Goal: Task Accomplishment & Management: Manage account settings

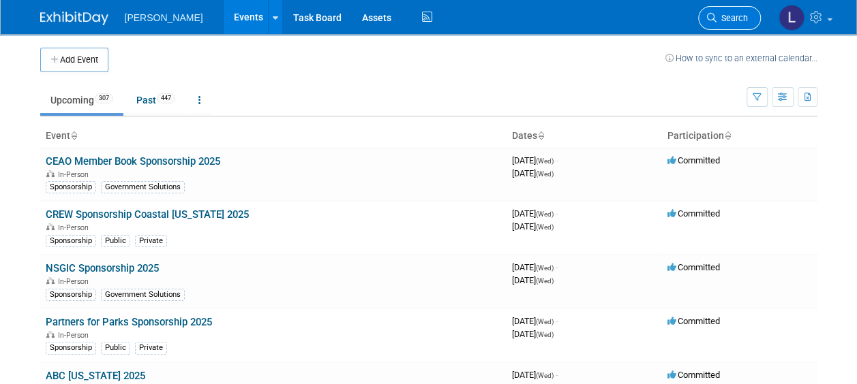
click at [720, 16] on span "Search" at bounding box center [731, 18] width 31 height 10
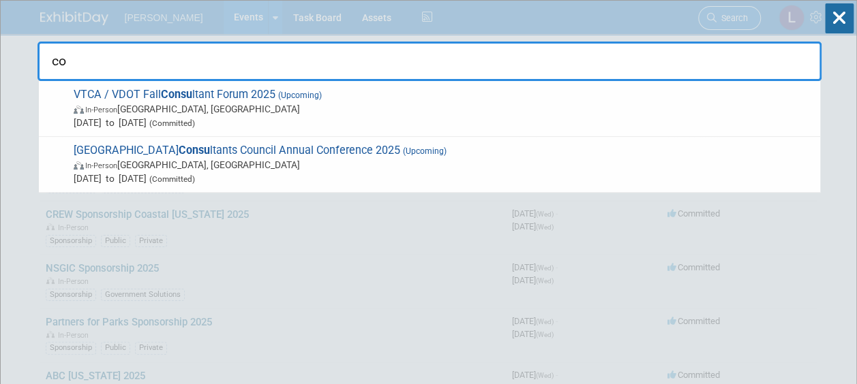
type input "c"
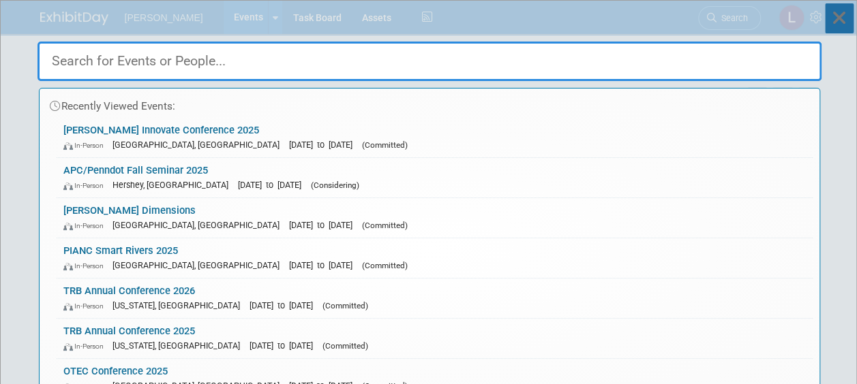
click at [851, 19] on icon at bounding box center [839, 18] width 29 height 30
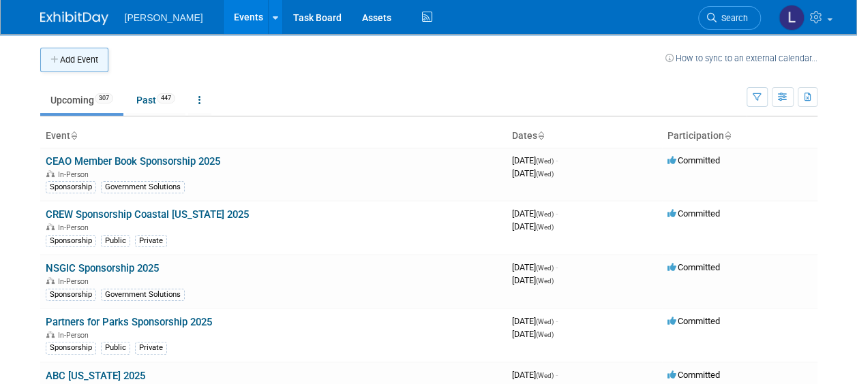
click at [69, 64] on button "Add Event" at bounding box center [74, 60] width 68 height 25
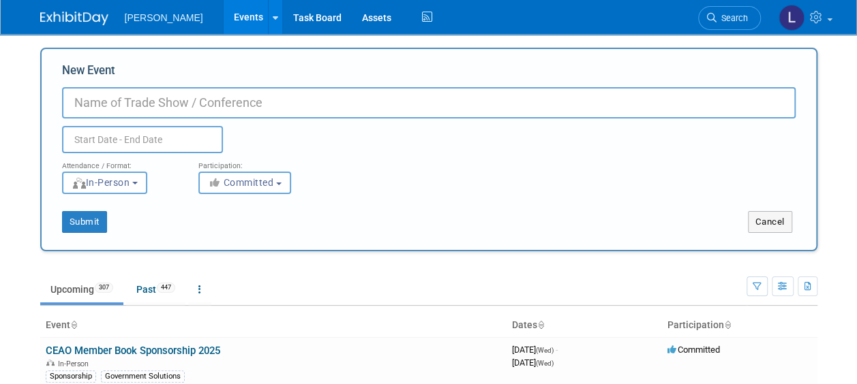
click at [99, 104] on input "New Event" at bounding box center [428, 102] width 733 height 31
paste input "City of Columbus Department of Public Service Consultants Day"
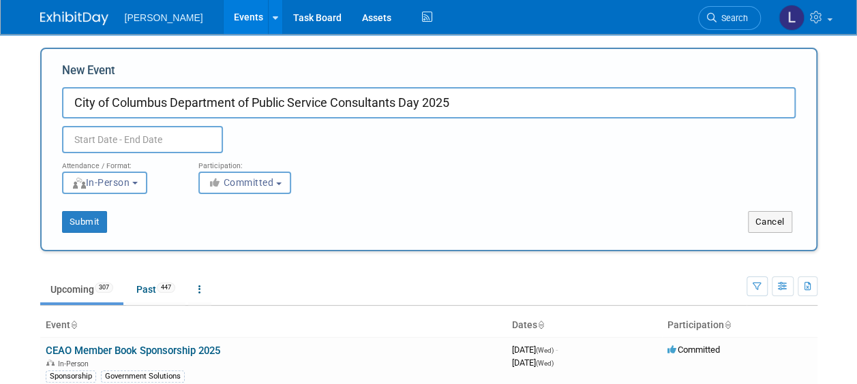
type input "City of Columbus Department of Public Service Consultants Day 2025"
click at [161, 140] on input "text" at bounding box center [142, 139] width 161 height 27
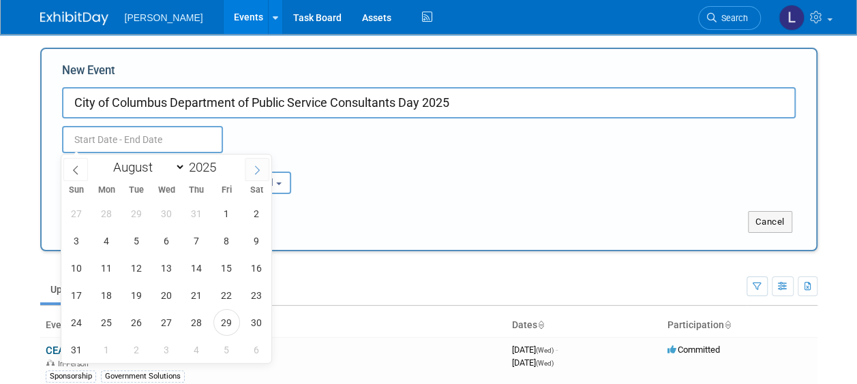
click at [262, 172] on span at bounding box center [257, 169] width 25 height 23
select select "8"
click at [157, 294] on span "24" at bounding box center [166, 295] width 27 height 27
type input "[DATE] to [DATE]"
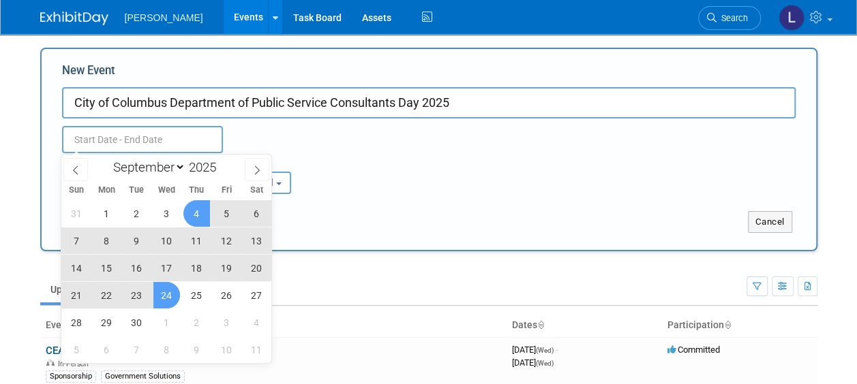
type input "[DATE] to [DATE]"
click at [292, 138] on div "Sep 24, 2025 to Sep 24, 2025 Duplicate Event Warning" at bounding box center [429, 136] width 754 height 35
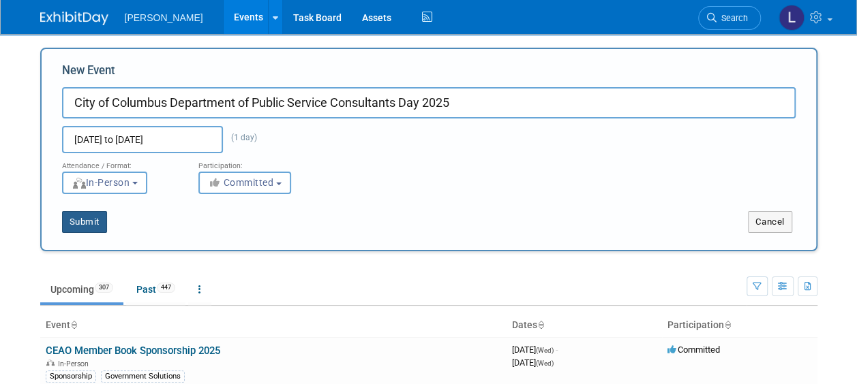
click at [78, 223] on button "Submit" at bounding box center [84, 222] width 45 height 22
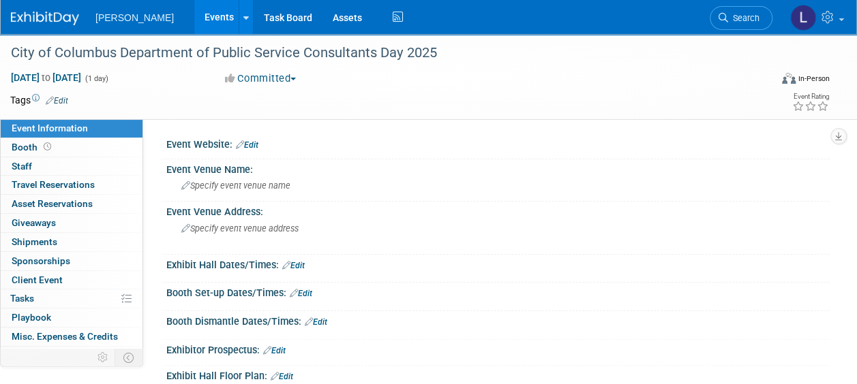
click at [256, 149] on link "Edit" at bounding box center [247, 145] width 22 height 10
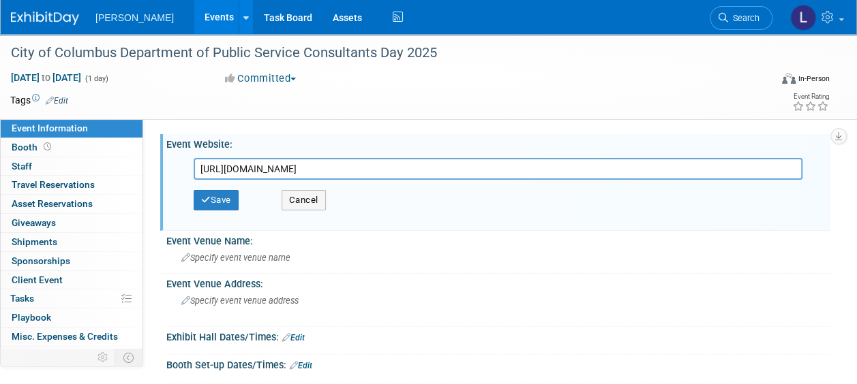
scroll to position [0, 8]
type input "[URL][DOMAIN_NAME]"
click at [221, 202] on button "Save" at bounding box center [216, 200] width 45 height 20
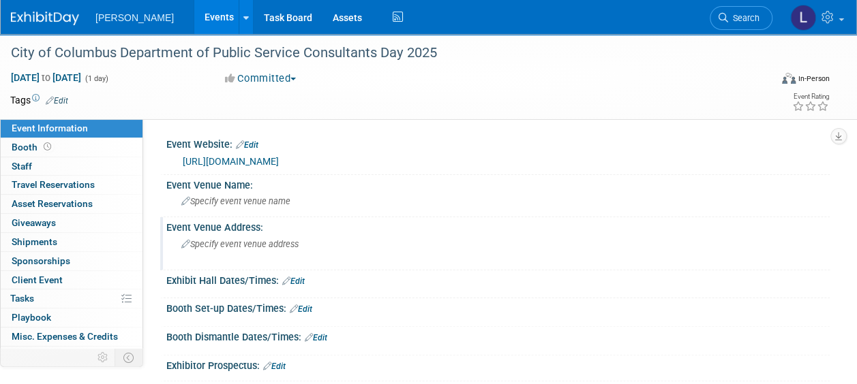
click at [225, 246] on span "Specify event venue address" at bounding box center [239, 244] width 117 height 10
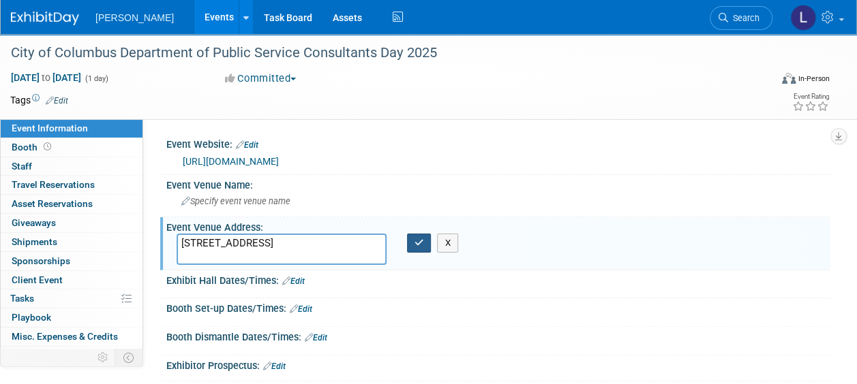
type textarea "[STREET_ADDRESS]"
click at [421, 245] on icon "button" at bounding box center [419, 243] width 10 height 9
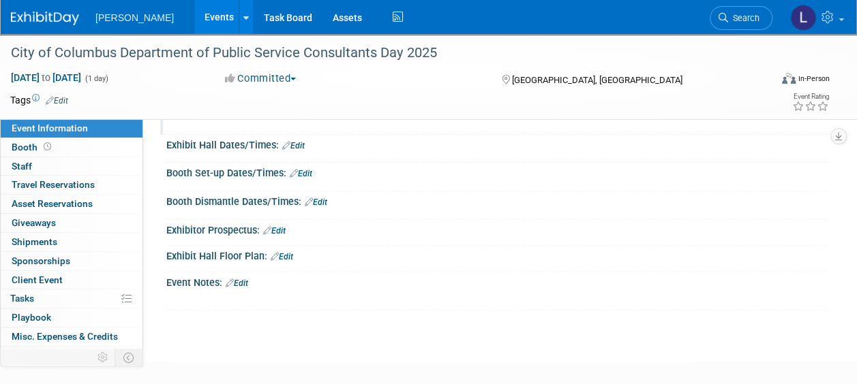
scroll to position [136, 0]
click at [19, 161] on span "Staff 0" at bounding box center [22, 166] width 20 height 11
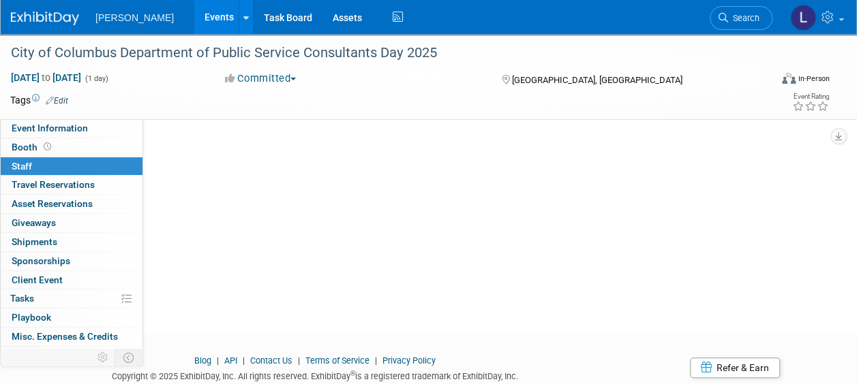
scroll to position [0, 0]
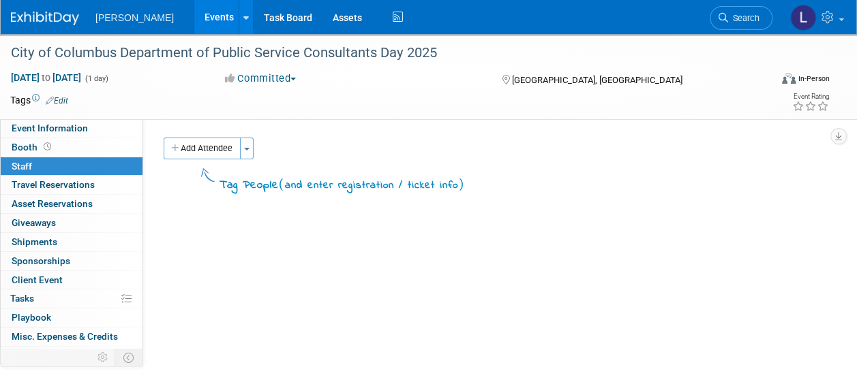
click at [324, 264] on div "Event Website: Edit [URL][DOMAIN_NAME] [URL][DOMAIN_NAME] Save Cancel Event Ven…" at bounding box center [486, 269] width 686 height 300
click at [197, 142] on button "Add Attendee" at bounding box center [202, 149] width 77 height 22
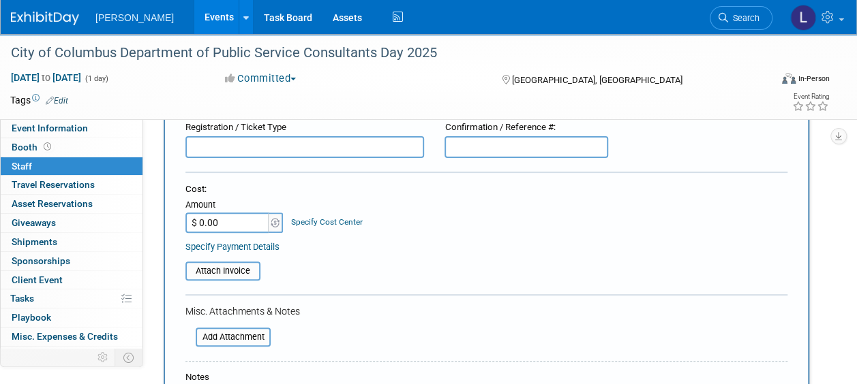
scroll to position [341, 0]
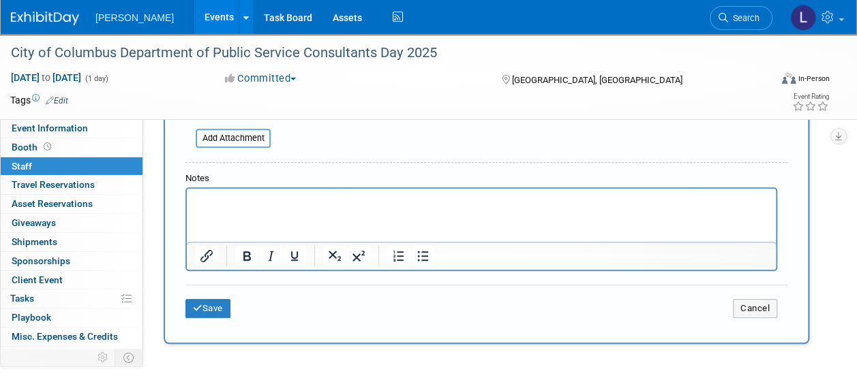
click at [224, 206] on p "Rich Text Area. Press ALT-0 for help." at bounding box center [481, 201] width 573 height 14
click at [209, 305] on button "Save" at bounding box center [207, 308] width 45 height 19
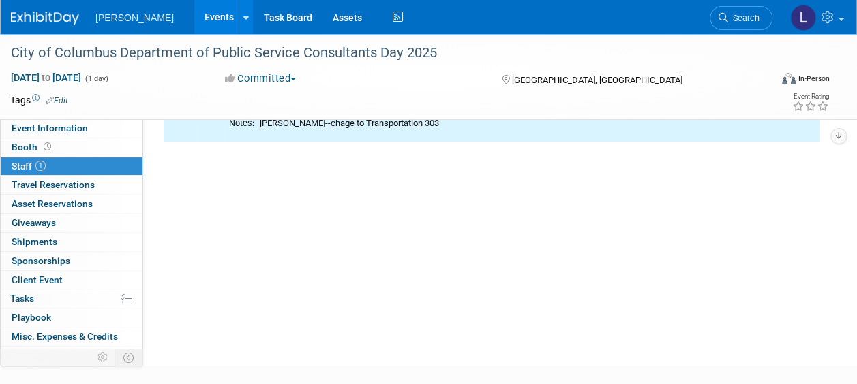
scroll to position [0, 0]
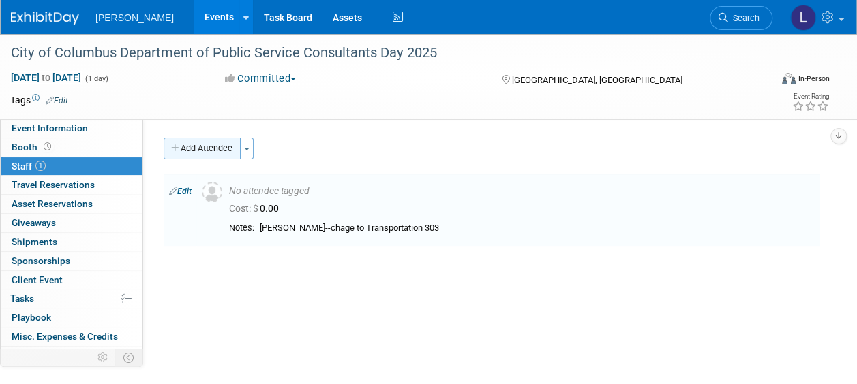
click at [194, 148] on button "Add Attendee" at bounding box center [202, 149] width 77 height 22
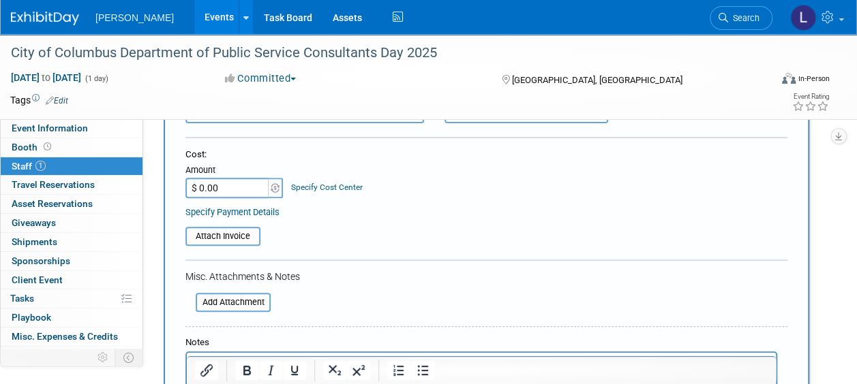
scroll to position [204, 0]
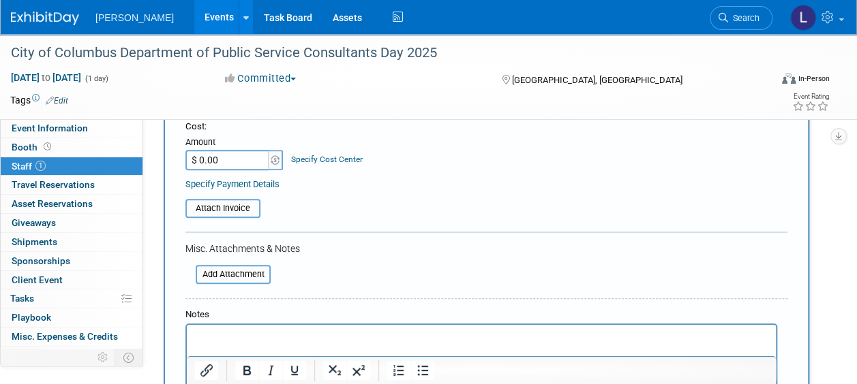
click at [244, 334] on p "Rich Text Area. Press ALT-0 for help." at bounding box center [481, 338] width 573 height 14
click at [266, 336] on p "[PERSON_NAME]" at bounding box center [481, 338] width 573 height 14
drag, startPoint x: 381, startPoint y: 336, endPoint x: 254, endPoint y: 326, distance: 127.8
click at [254, 326] on html "[PERSON_NAME] --chage to Transportation 303" at bounding box center [481, 334] width 589 height 19
click at [264, 337] on p "[PERSON_NAME] --chage to Transportation 303" at bounding box center [481, 338] width 573 height 14
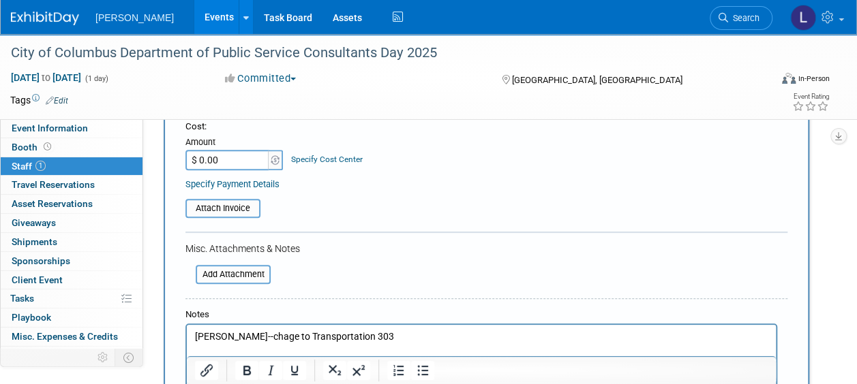
click at [268, 337] on p "[PERSON_NAME] --chage to Transportation 303" at bounding box center [481, 338] width 573 height 14
drag, startPoint x: 394, startPoint y: 337, endPoint x: 249, endPoint y: 326, distance: 145.6
click at [249, 326] on html "[PERSON_NAME] --charge to Transportation 303" at bounding box center [481, 334] width 589 height 19
copy p "--charge to Transportation 303"
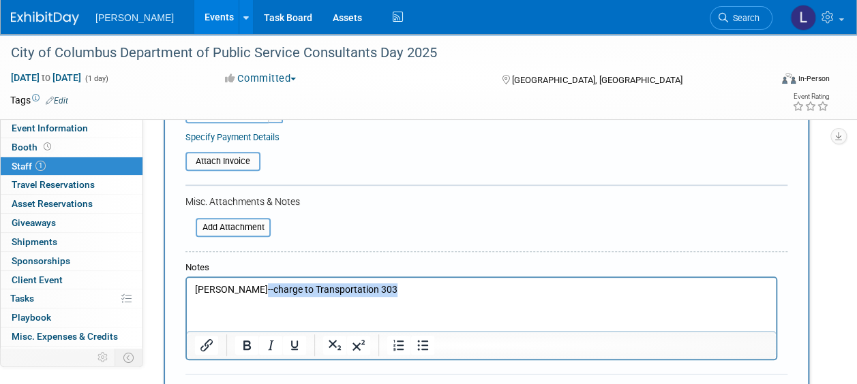
scroll to position [273, 0]
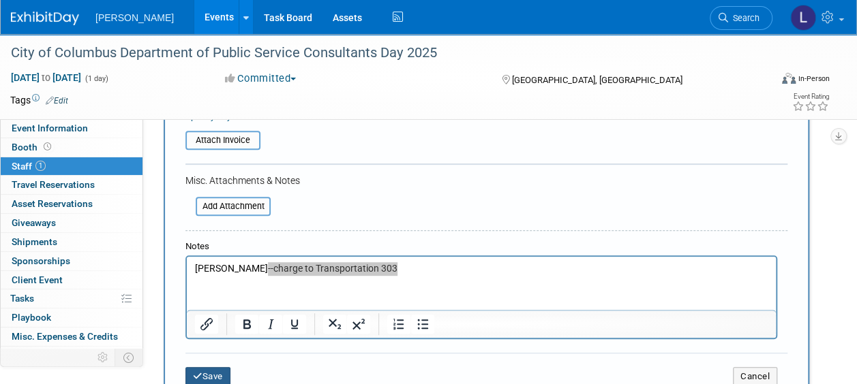
click at [218, 375] on button "Save" at bounding box center [207, 376] width 45 height 19
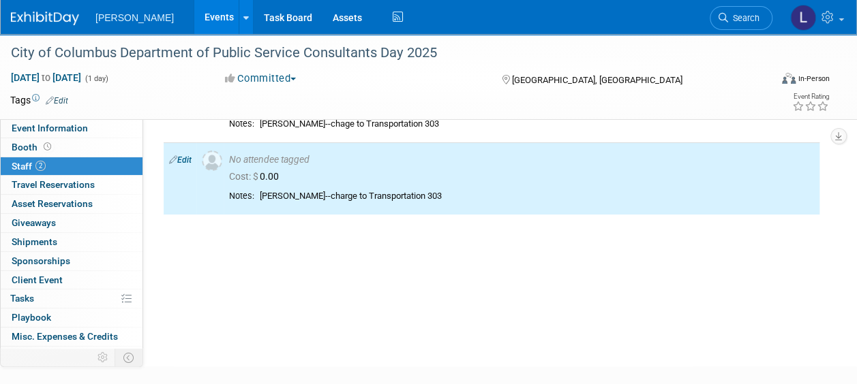
scroll to position [0, 0]
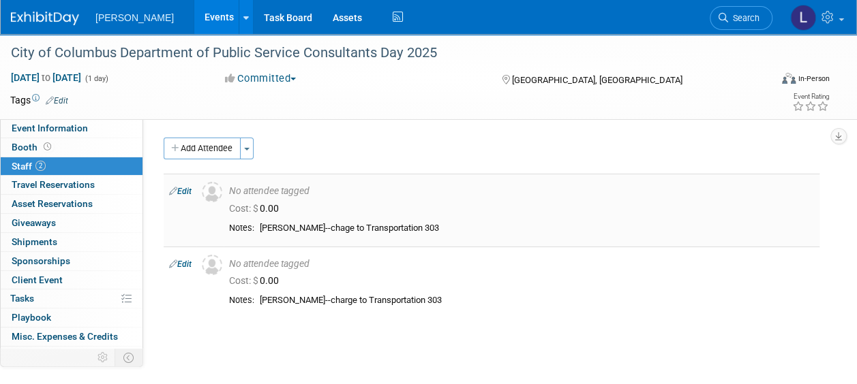
click at [185, 187] on link "Edit" at bounding box center [180, 192] width 22 height 10
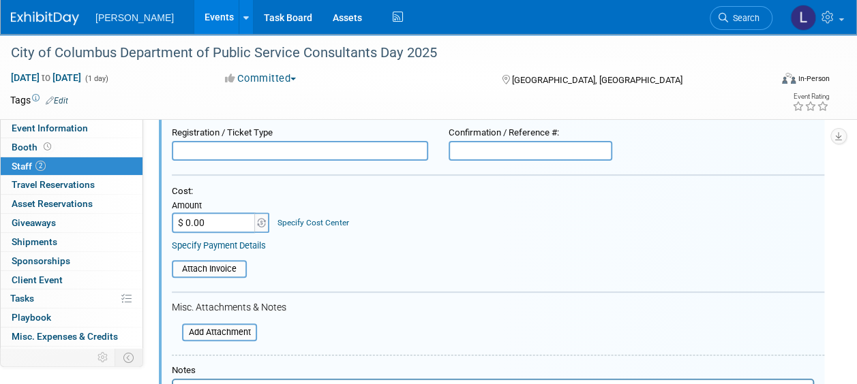
scroll to position [291, 0]
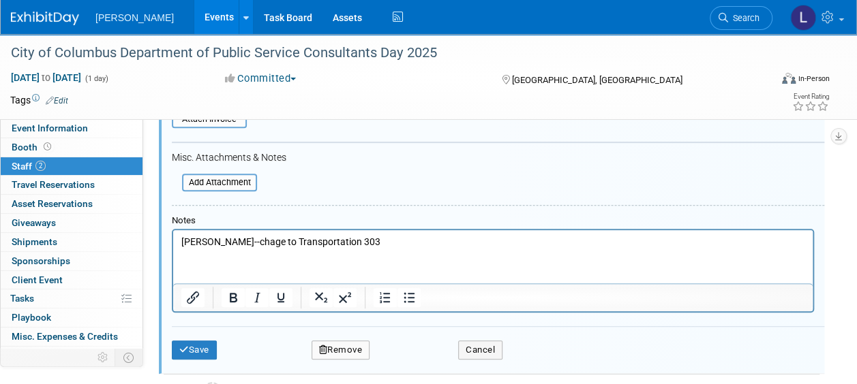
click at [269, 239] on p "[PERSON_NAME]--chage to Transportation 303" at bounding box center [493, 243] width 624 height 14
click at [202, 345] on button "Save" at bounding box center [194, 350] width 45 height 19
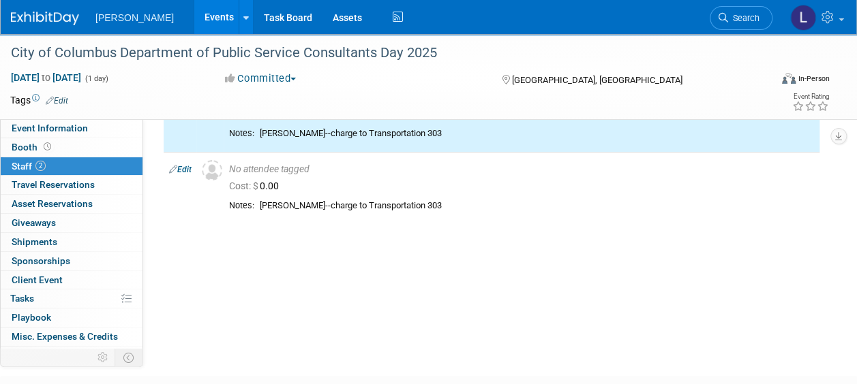
scroll to position [0, 0]
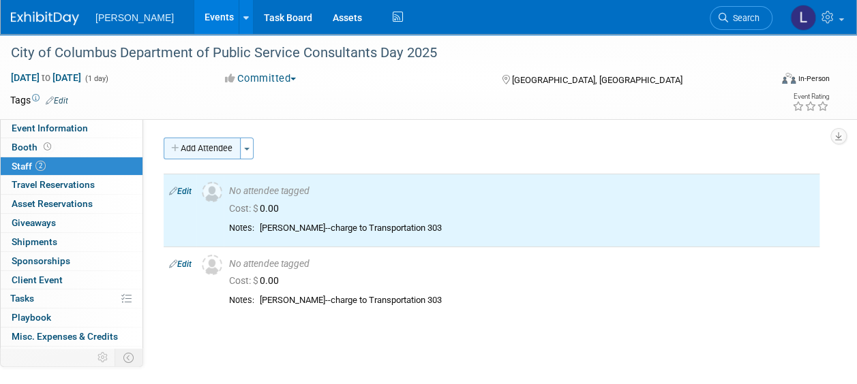
click at [201, 153] on button "Add Attendee" at bounding box center [202, 149] width 77 height 22
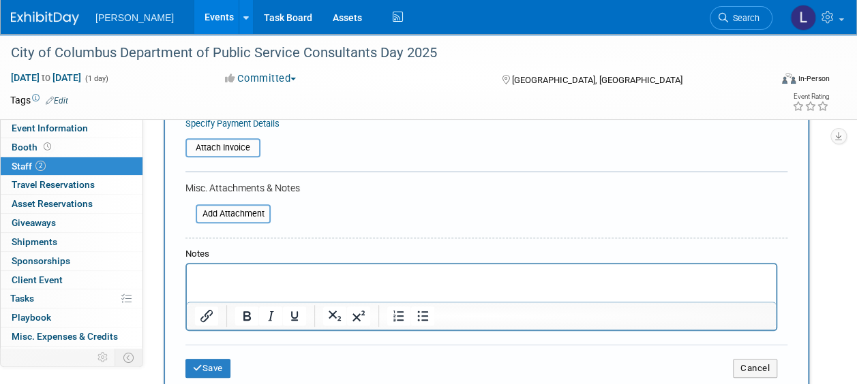
scroll to position [273, 0]
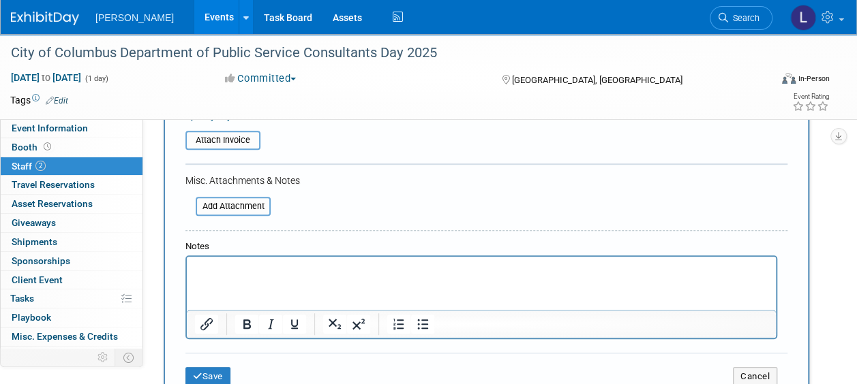
click at [313, 276] on html at bounding box center [481, 266] width 589 height 19
click at [202, 374] on button "Save" at bounding box center [207, 376] width 45 height 19
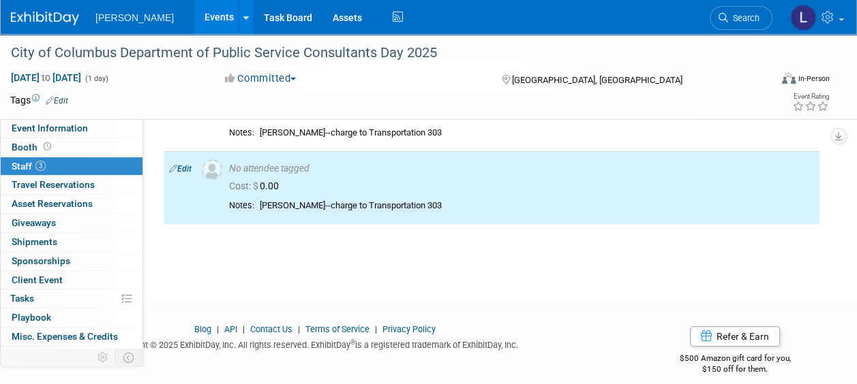
scroll to position [0, 0]
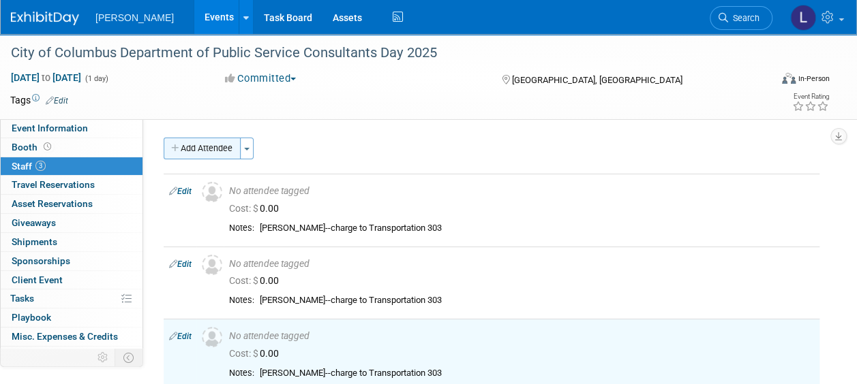
click at [207, 151] on button "Add Attendee" at bounding box center [202, 149] width 77 height 22
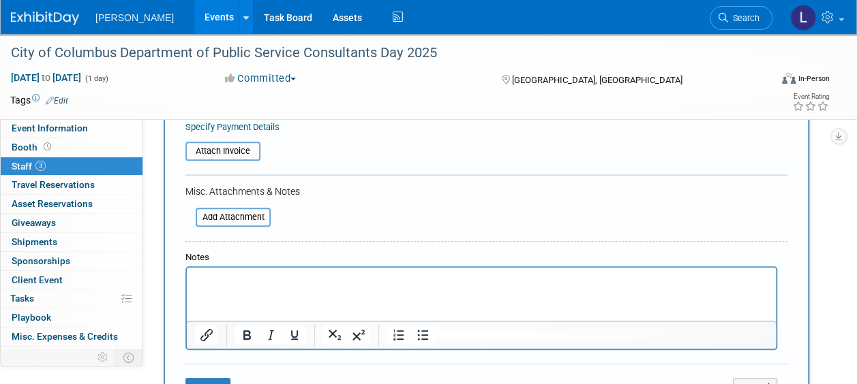
scroll to position [273, 0]
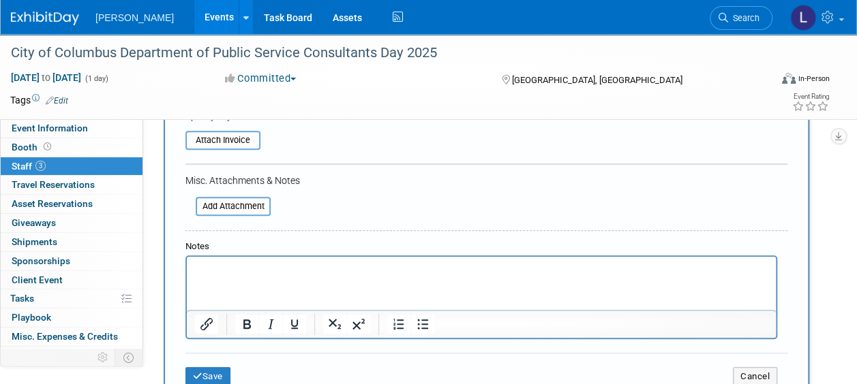
click at [249, 264] on p "Rich Text Area. Press ALT-0 for help." at bounding box center [481, 269] width 573 height 14
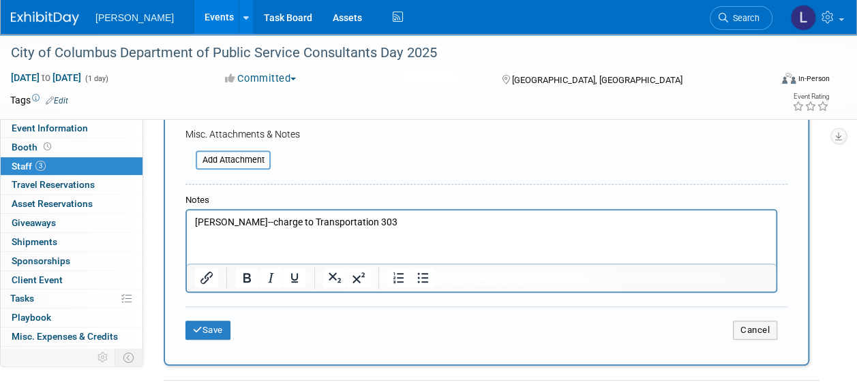
scroll to position [341, 0]
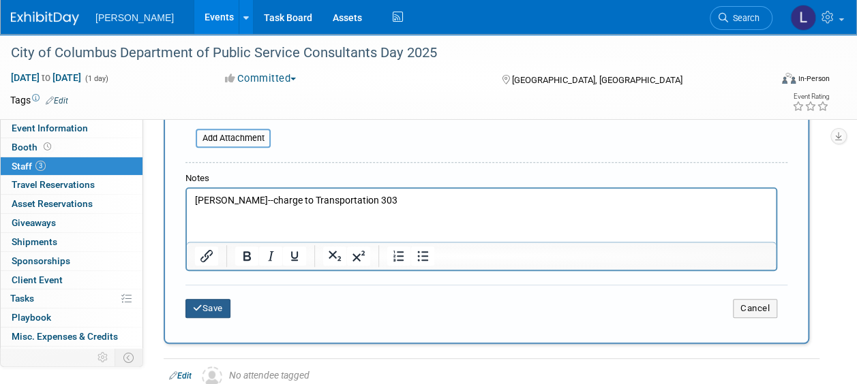
click at [213, 305] on button "Save" at bounding box center [207, 308] width 45 height 19
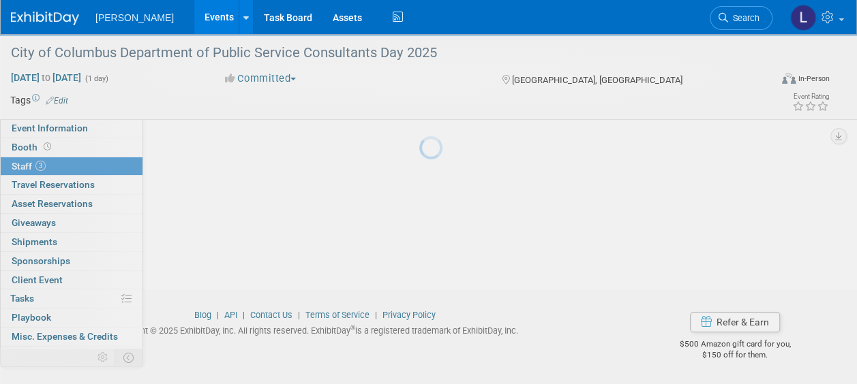
scroll to position [239, 0]
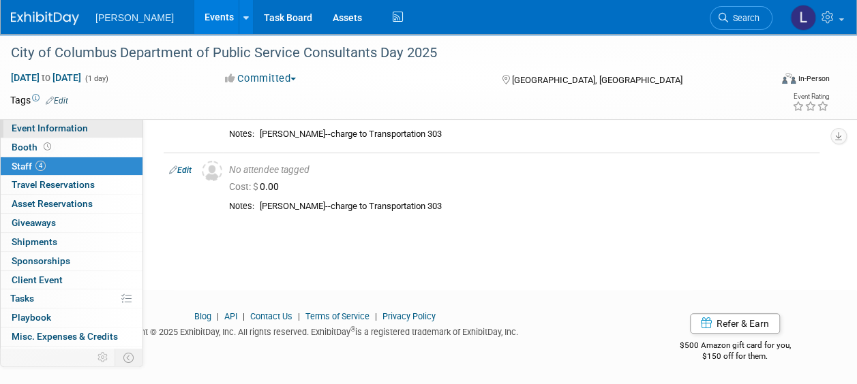
drag, startPoint x: 25, startPoint y: 130, endPoint x: 37, endPoint y: 131, distance: 11.7
click at [25, 130] on span "Event Information" at bounding box center [50, 128] width 76 height 11
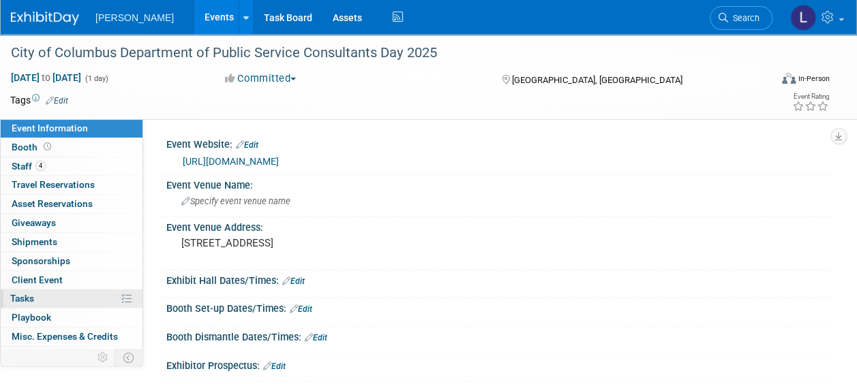
click at [42, 297] on link "0% Tasks 0%" at bounding box center [72, 299] width 142 height 18
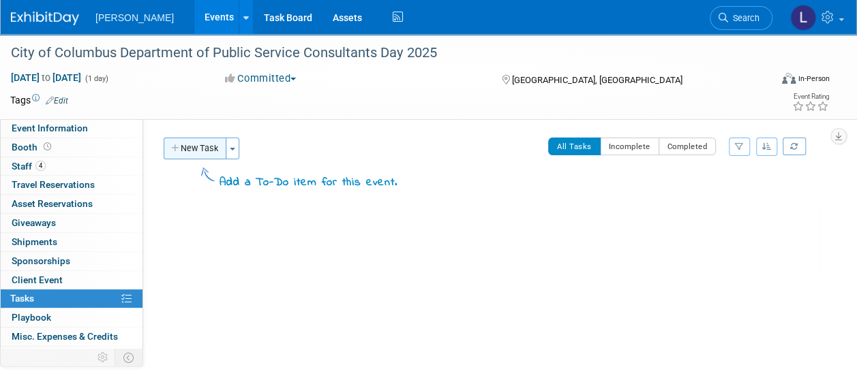
click at [204, 149] on button "New Task" at bounding box center [195, 149] width 63 height 22
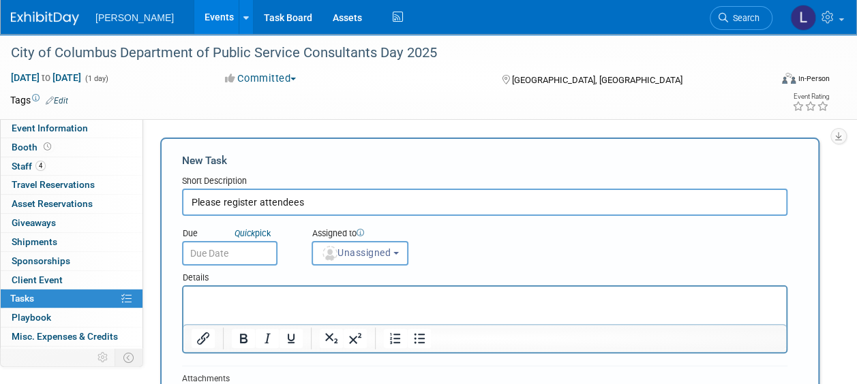
type input "Please register attendees"
click at [211, 297] on p "Rich Text Area. Press ALT-0 for help." at bounding box center [485, 299] width 587 height 14
click at [284, 306] on p "[URL][DOMAIN_NAME]" at bounding box center [485, 299] width 587 height 14
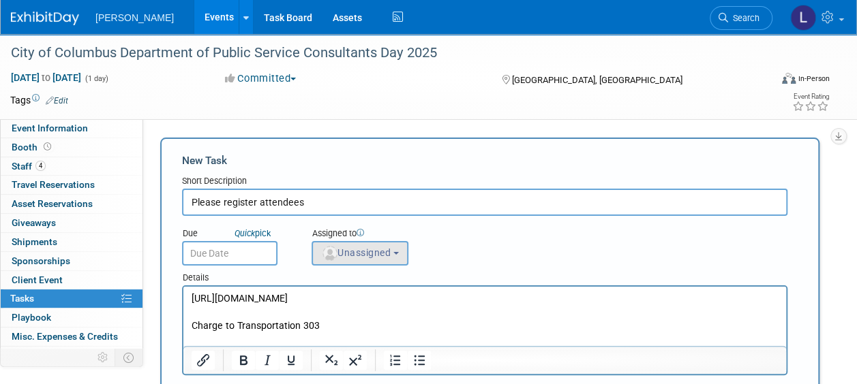
click at [339, 251] on span "Unassigned" at bounding box center [356, 252] width 70 height 11
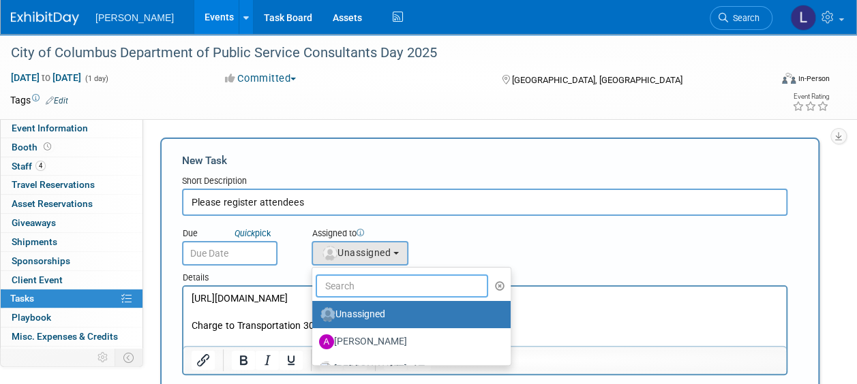
click at [349, 286] on input "text" at bounding box center [402, 286] width 172 height 23
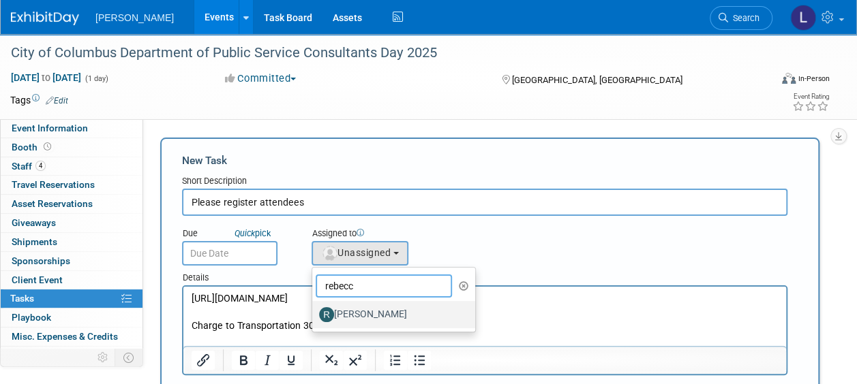
type input "rebecc"
click at [379, 309] on label "[PERSON_NAME]" at bounding box center [390, 315] width 142 height 22
click at [314, 309] on input "[PERSON_NAME]" at bounding box center [309, 313] width 9 height 9
select select "844a177d-a181-44ff-a72a-5731d68e4351"
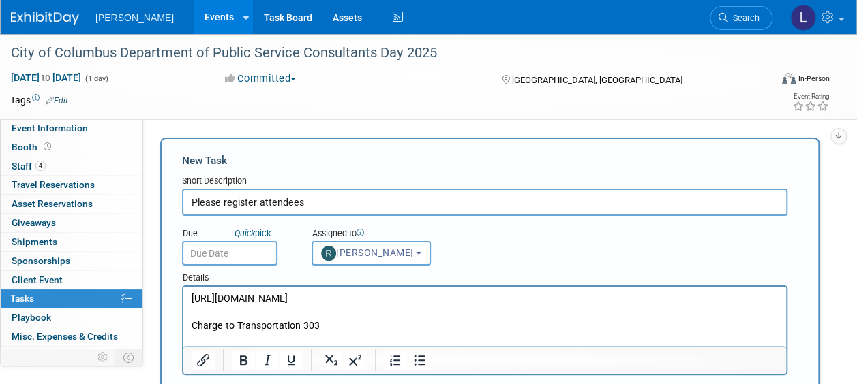
scroll to position [273, 0]
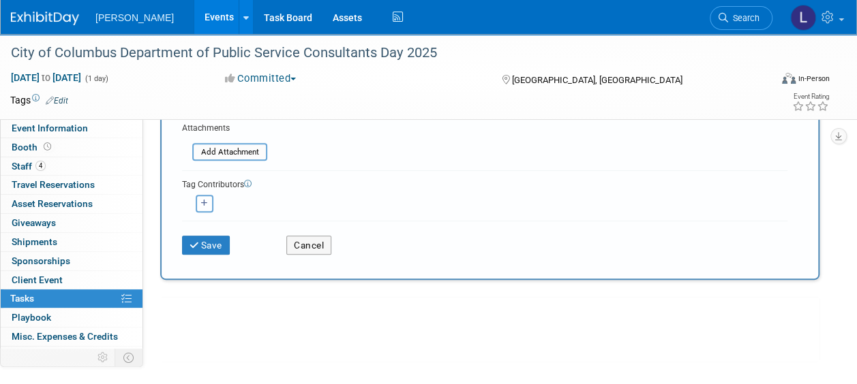
click at [199, 202] on button "button" at bounding box center [205, 204] width 18 height 18
select select
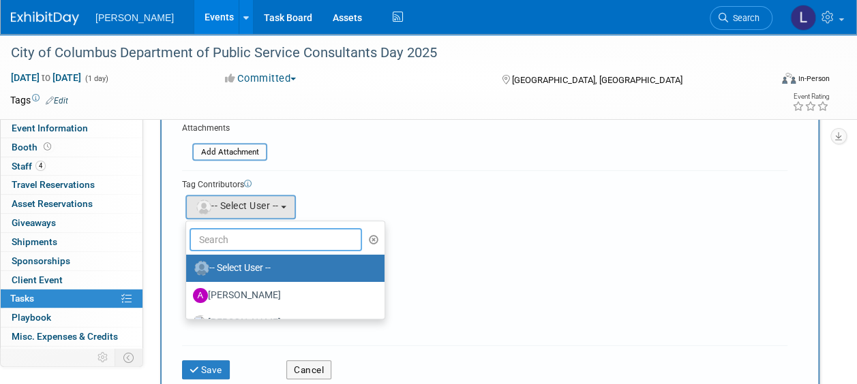
click at [245, 243] on input "text" at bounding box center [275, 239] width 172 height 23
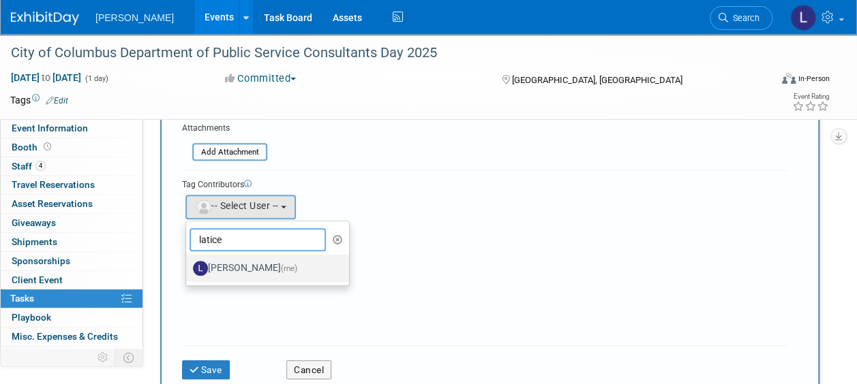
type input "latice"
click at [241, 267] on label "[PERSON_NAME] (me)" at bounding box center [264, 269] width 142 height 22
click at [188, 267] on input "[PERSON_NAME] (me)" at bounding box center [183, 266] width 9 height 9
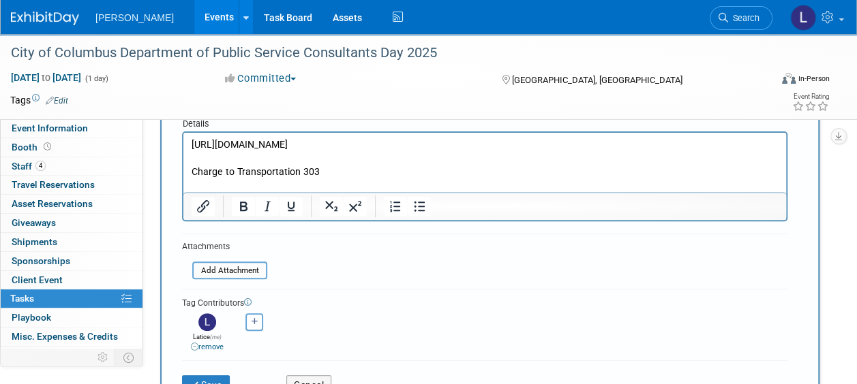
scroll to position [0, 0]
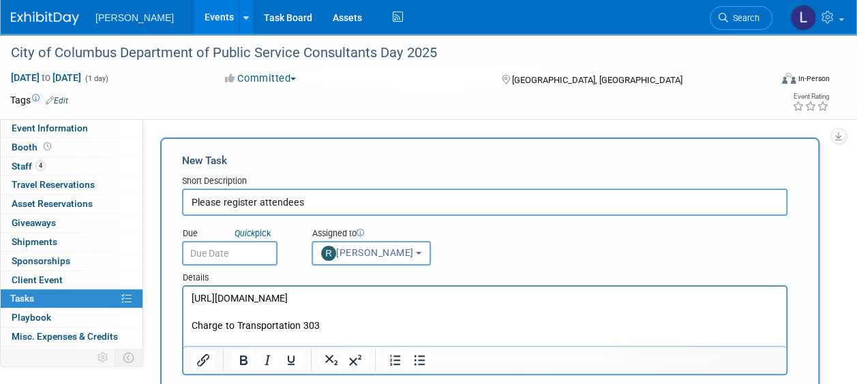
click at [256, 256] on input "text" at bounding box center [229, 253] width 95 height 25
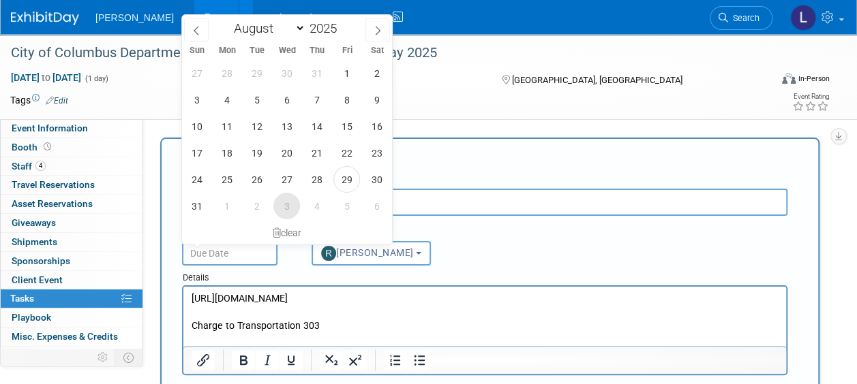
click at [285, 209] on span "3" at bounding box center [286, 206] width 27 height 27
type input "[DATE]"
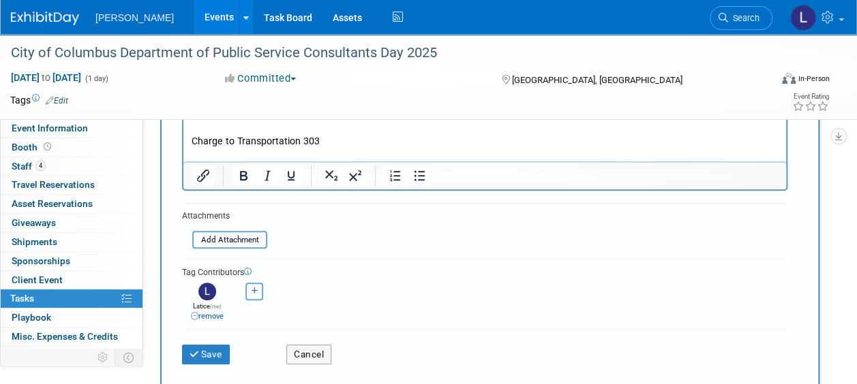
scroll to position [273, 0]
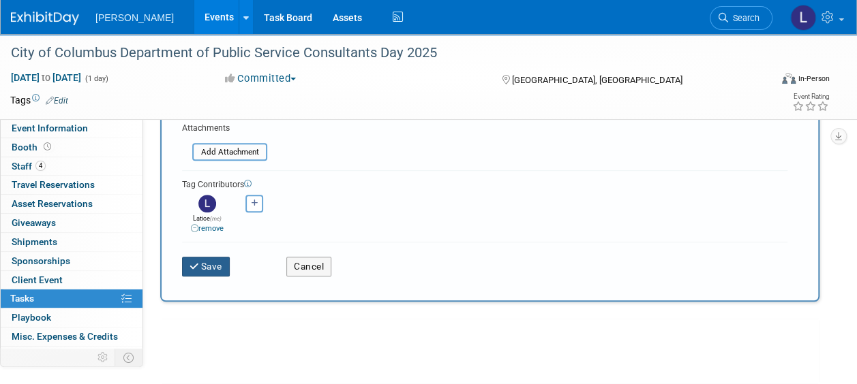
click at [199, 257] on button "Save" at bounding box center [206, 266] width 48 height 19
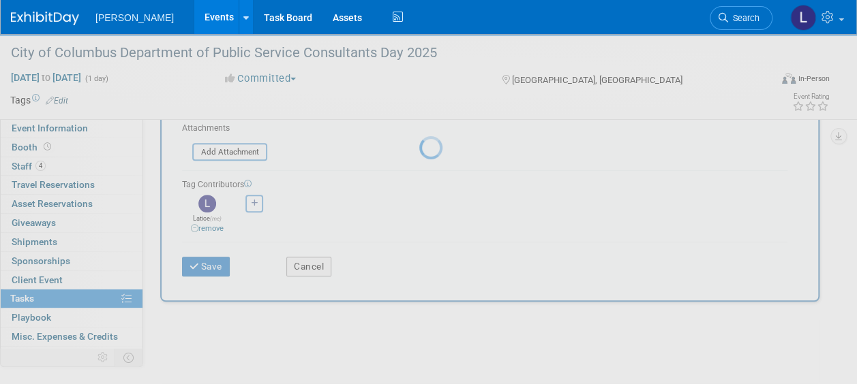
scroll to position [62, 0]
